Goal: Information Seeking & Learning: Learn about a topic

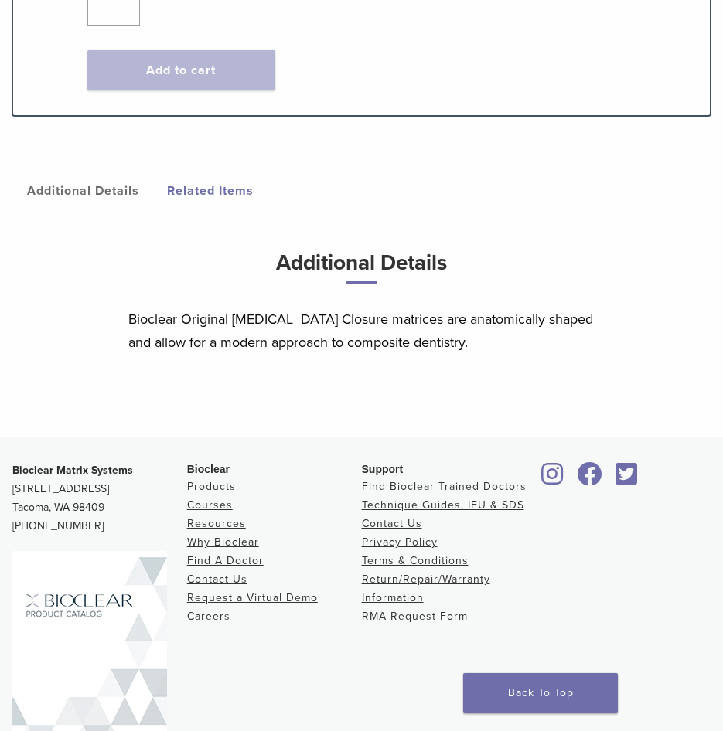
scroll to position [1177, 0]
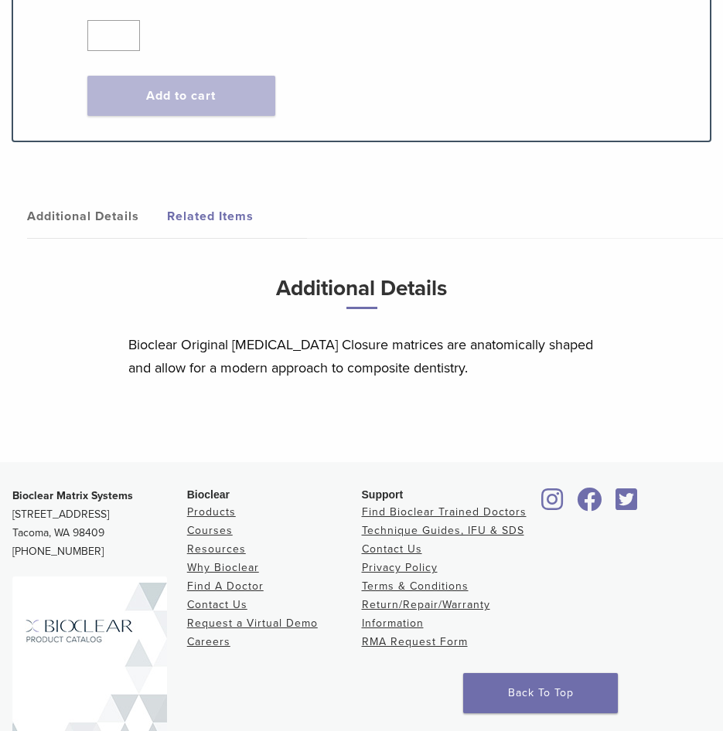
click at [127, 201] on link "Additional Details" at bounding box center [97, 216] width 140 height 43
click at [124, 195] on link "Additional Details" at bounding box center [97, 216] width 140 height 43
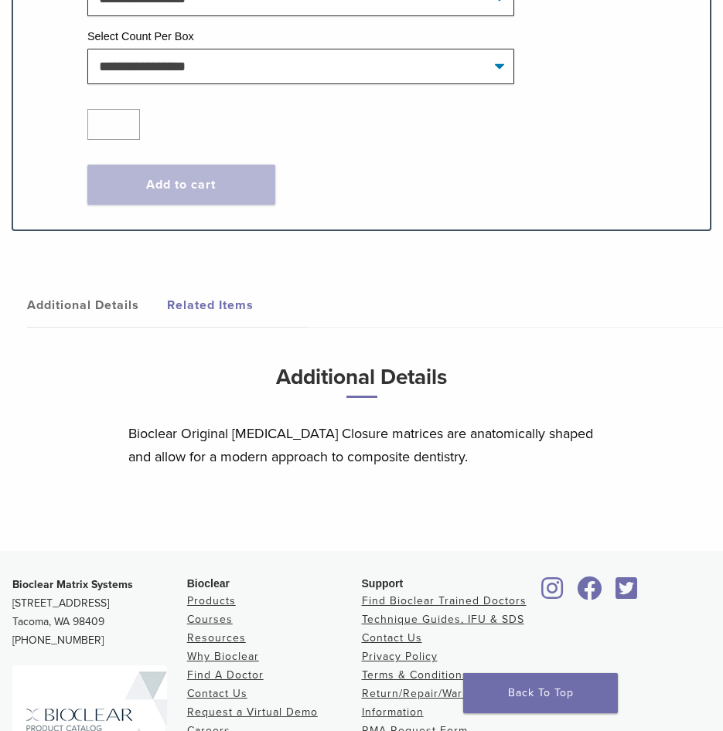
scroll to position [1254, 0]
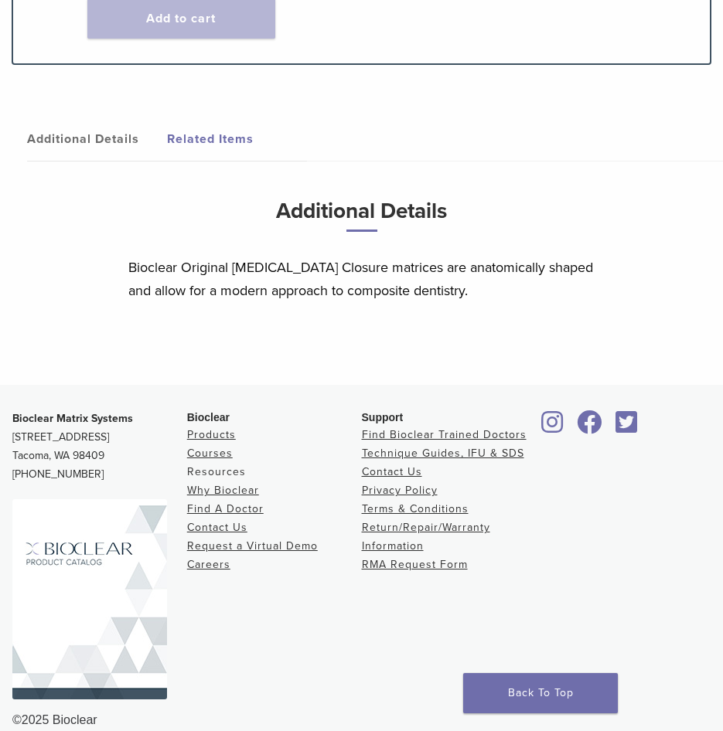
click at [228, 465] on link "Resources" at bounding box center [216, 471] width 59 height 13
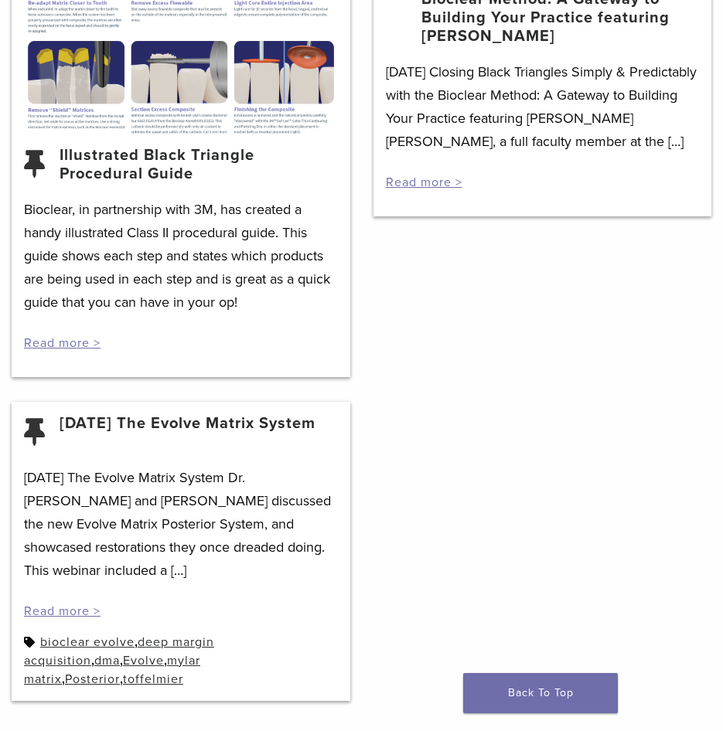
scroll to position [2915, 0]
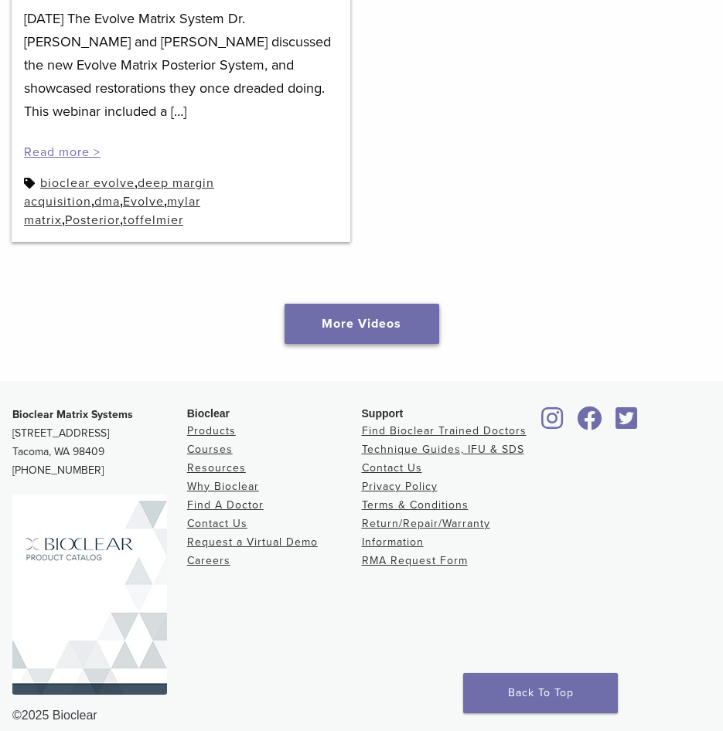
click at [396, 315] on link "More Videos" at bounding box center [361, 324] width 155 height 40
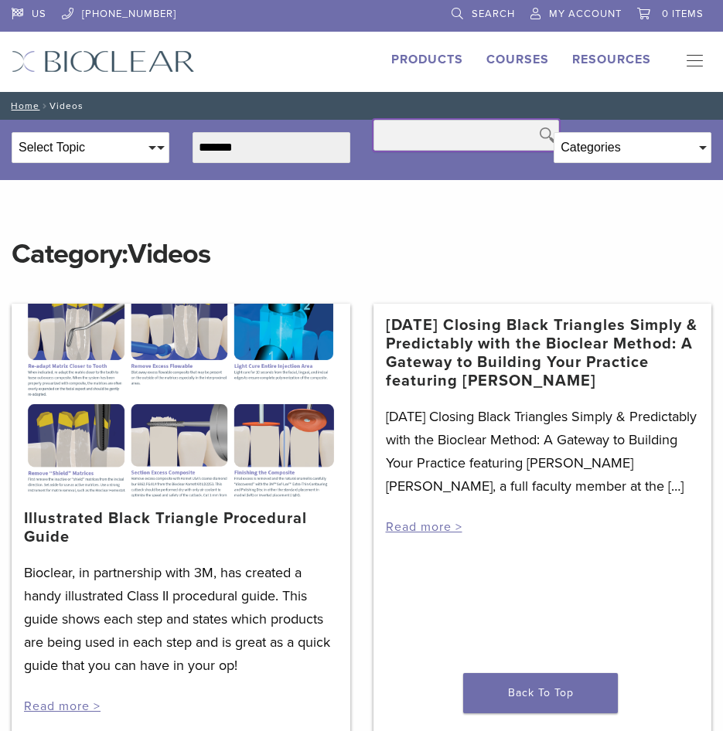
click at [455, 133] on input "text" at bounding box center [466, 135] width 186 height 31
type input "**********"
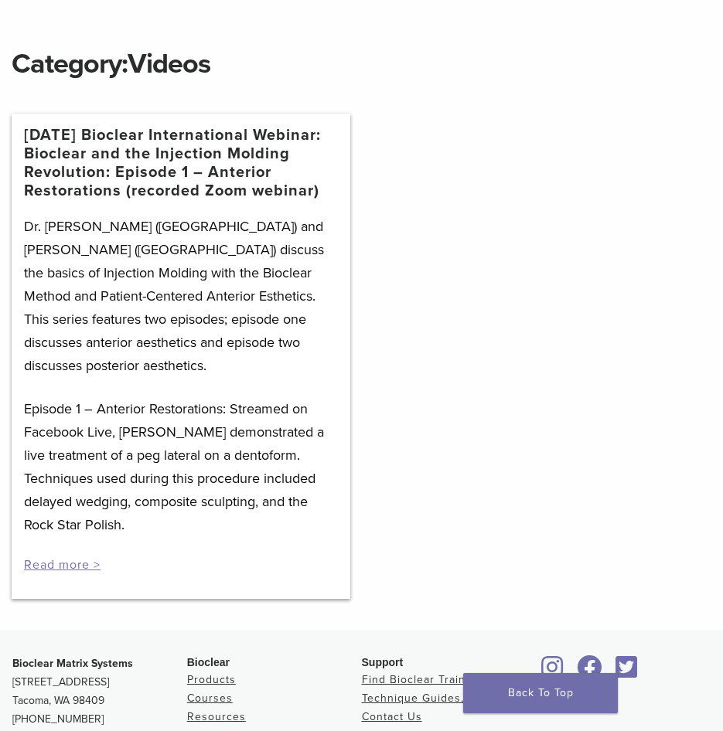
scroll to position [232, 0]
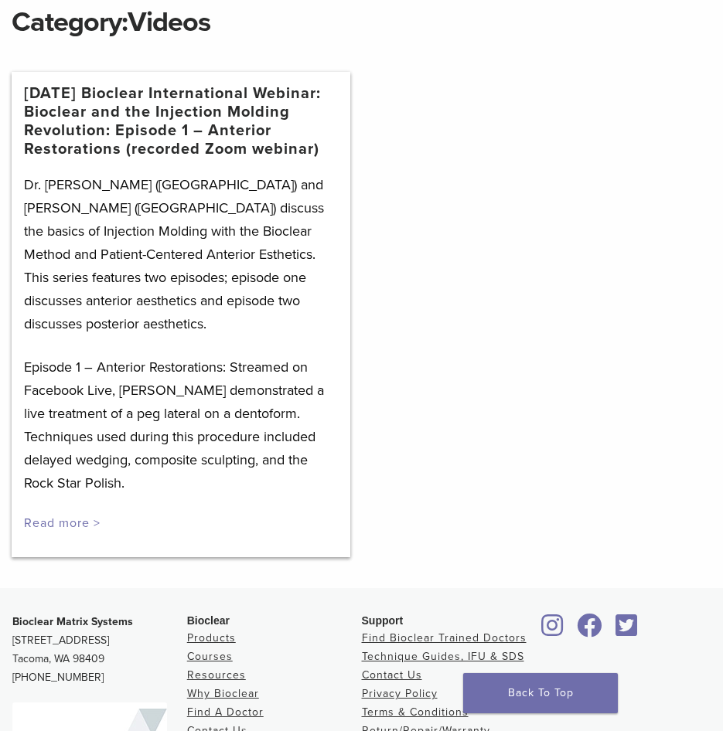
click at [88, 517] on link "Read more >" at bounding box center [62, 523] width 77 height 15
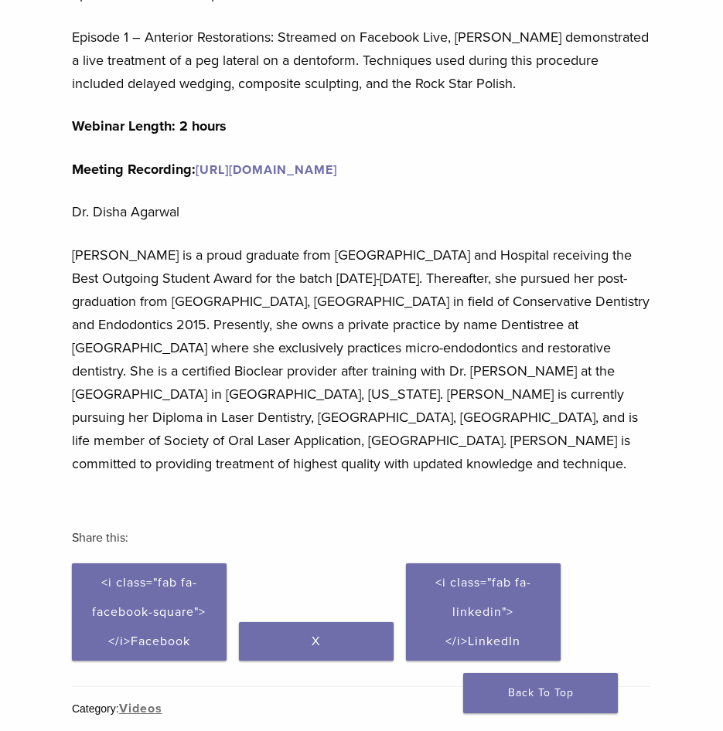
scroll to position [232, 0]
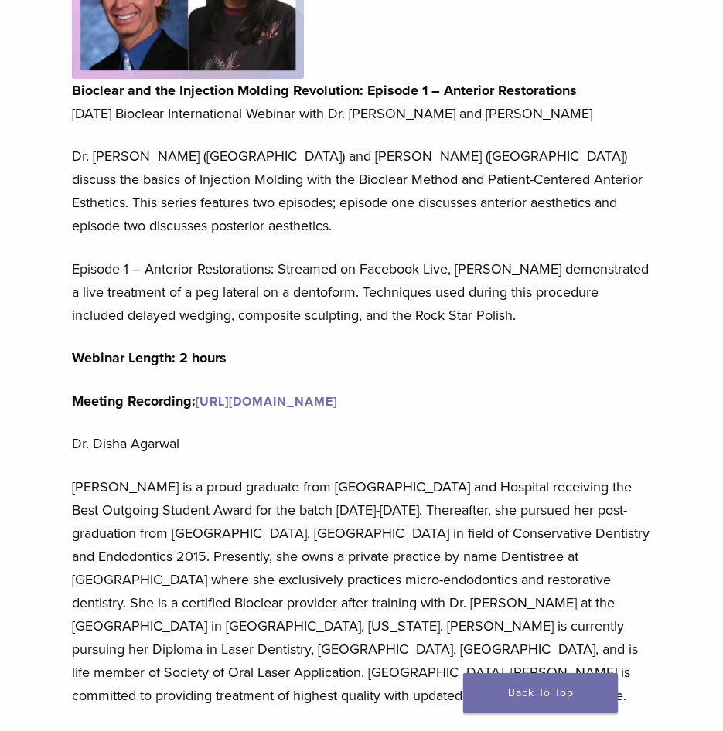
click at [312, 397] on link "[URL][DOMAIN_NAME]" at bounding box center [266, 401] width 141 height 15
